Goal: Register for event/course

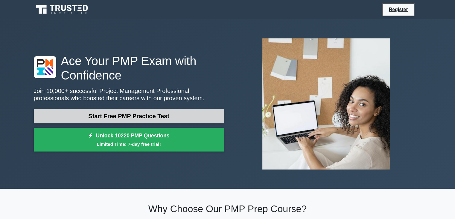
click at [94, 119] on link "Start Free PMP Practice Test" at bounding box center [129, 116] width 190 height 14
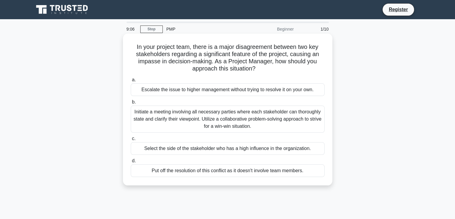
click at [236, 115] on div "Initiate a meeting involving all necessary parties where each stakeholder can t…" at bounding box center [228, 118] width 194 height 27
click at [131, 104] on input "b. Initiate a meeting involving all necessary parties where each stakeholder ca…" at bounding box center [131, 102] width 0 height 4
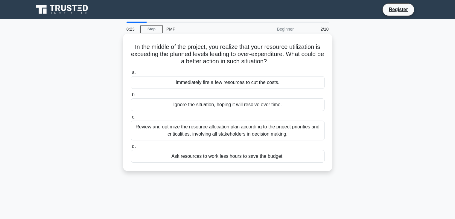
click at [249, 134] on div "Review and optimize the resource allocation plan according to the project prior…" at bounding box center [228, 130] width 194 height 20
click at [131, 119] on input "c. Review and optimize the resource allocation plan according to the project pr…" at bounding box center [131, 117] width 0 height 4
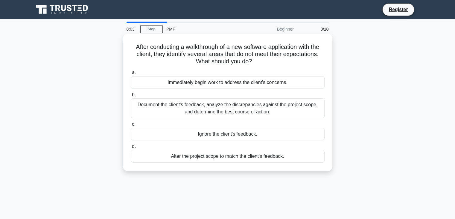
click at [215, 106] on div "Document the client's feedback, analyze the discrepancies against the project s…" at bounding box center [228, 108] width 194 height 20
click at [131, 97] on input "b. Document the client's feedback, analyze the discrepancies against the projec…" at bounding box center [131, 95] width 0 height 4
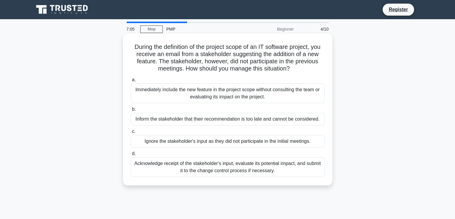
click at [254, 173] on div "Acknowledge receipt of the stakeholder's input, evaluate its potential impact, …" at bounding box center [228, 167] width 194 height 20
click at [131, 155] on input "d. Acknowledge receipt of the stakeholder's input, evaluate its potential impac…" at bounding box center [131, 154] width 0 height 4
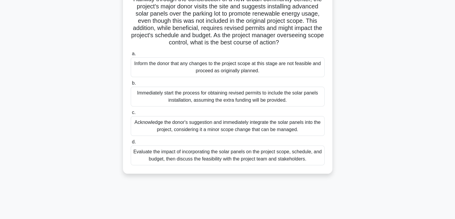
scroll to position [51, 0]
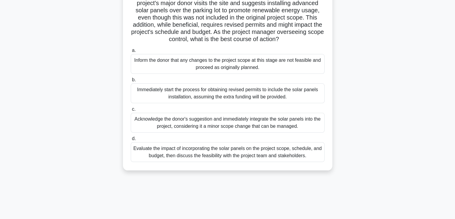
click at [295, 155] on div "Evaluate the impact of incorporating the solar panels on the project scope, sch…" at bounding box center [228, 152] width 194 height 20
click at [131, 140] on input "d. Evaluate the impact of incorporating the solar panels on the project scope, …" at bounding box center [131, 139] width 0 height 4
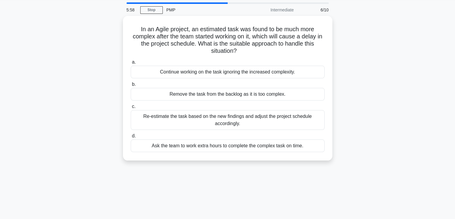
scroll to position [0, 0]
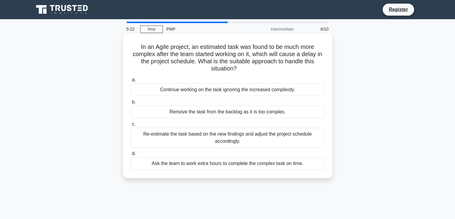
click at [248, 138] on div "Re-estimate the task based on the new findings and adjust the project schedule …" at bounding box center [228, 138] width 194 height 20
click at [131, 126] on input "c. Re-estimate the task based on the new findings and adjust the project schedu…" at bounding box center [131, 124] width 0 height 4
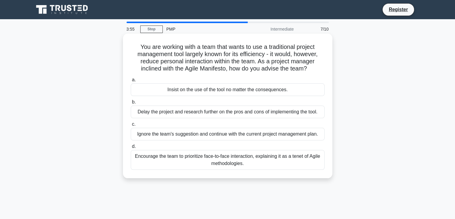
click at [241, 163] on div "Encourage the team to prioritize face-to-face interaction, explaining it as a t…" at bounding box center [228, 160] width 194 height 20
click at [131, 148] on input "d. Encourage the team to prioritize face-to-face interaction, explaining it as …" at bounding box center [131, 146] width 0 height 4
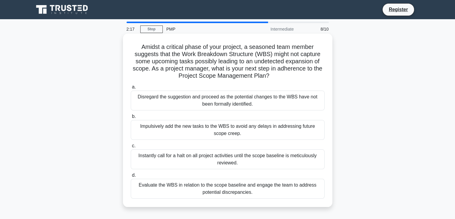
click at [248, 187] on div "Evaluate the WBS in relation to the scope baseline and engage the team to addre…" at bounding box center [228, 188] width 194 height 20
click at [131, 177] on input "d. Evaluate the WBS in relation to the scope baseline and engage the team to ad…" at bounding box center [131, 175] width 0 height 4
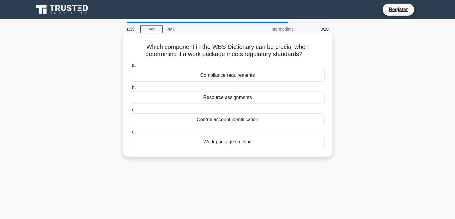
click at [256, 144] on div "Work package timeline" at bounding box center [228, 141] width 194 height 13
click at [131, 134] on input "d. Work package timeline" at bounding box center [131, 132] width 0 height 4
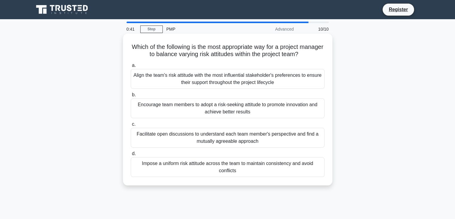
click at [233, 139] on div "Facilitate open discussions to understand each team member's perspective and fi…" at bounding box center [228, 138] width 194 height 20
click at [131, 126] on input "c. Facilitate open discussions to understand each team member's perspective and…" at bounding box center [131, 124] width 0 height 4
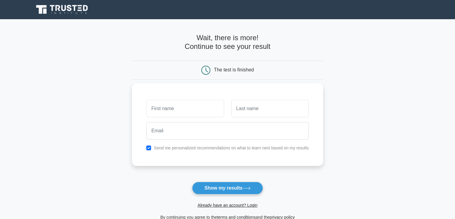
click at [197, 112] on input "text" at bounding box center [185, 108] width 78 height 17
type input "[PERSON_NAME]"
click at [249, 111] on input "text" at bounding box center [270, 108] width 78 height 17
type input "Ambre"
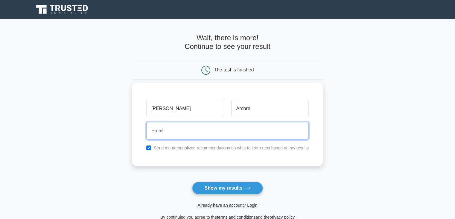
click at [204, 136] on input "email" at bounding box center [227, 130] width 163 height 17
type input "ambreaniruddha@gmail.com"
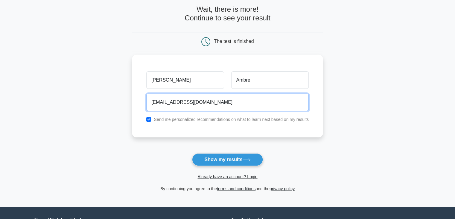
scroll to position [30, 0]
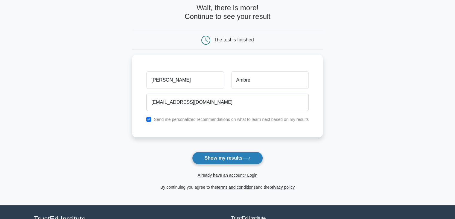
click at [232, 158] on button "Show my results" at bounding box center [227, 158] width 71 height 13
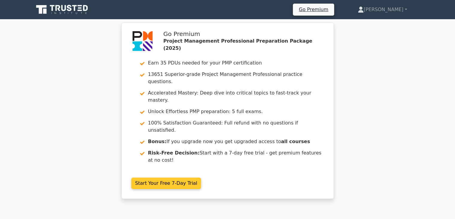
click at [175, 177] on link "Start Your Free 7-Day Trial" at bounding box center [166, 182] width 70 height 11
